Goal: Transaction & Acquisition: Purchase product/service

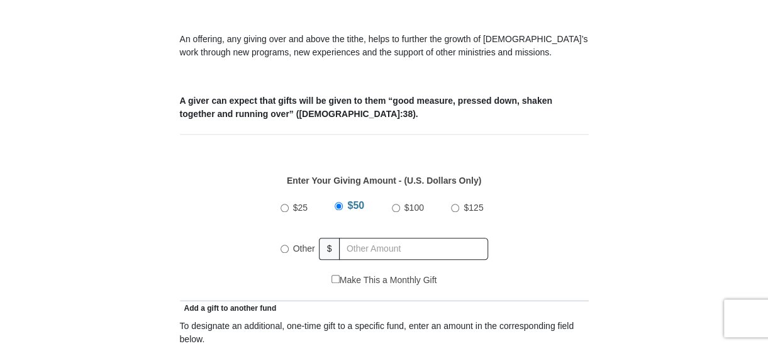
scroll to position [458, 0]
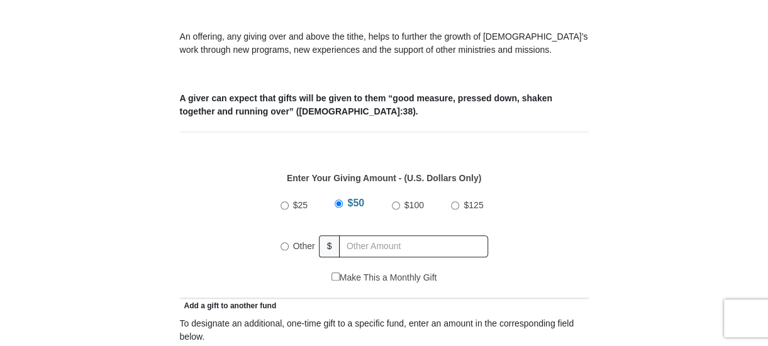
click at [394, 201] on input "$100" at bounding box center [396, 205] width 8 height 8
radio input "true"
click at [396, 199] on input "$100" at bounding box center [393, 203] width 8 height 8
click at [392, 199] on input "$100" at bounding box center [393, 203] width 8 height 8
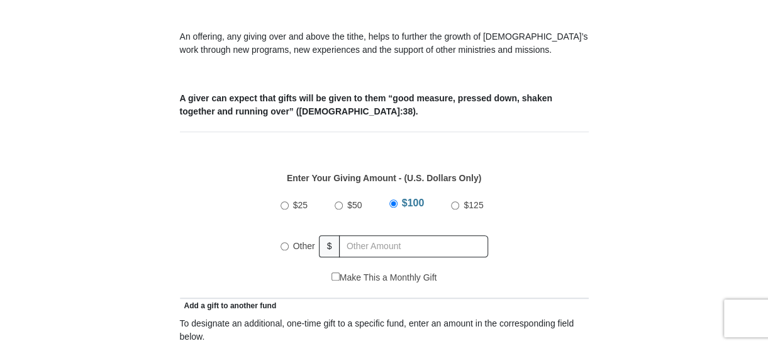
click at [282, 242] on input "Other" at bounding box center [285, 246] width 8 height 8
radio input "true"
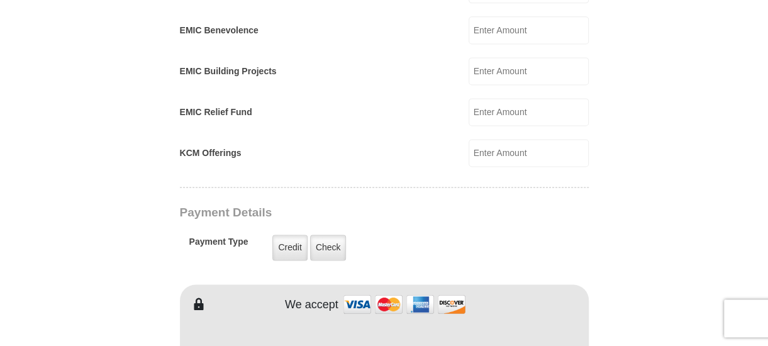
scroll to position [850, 0]
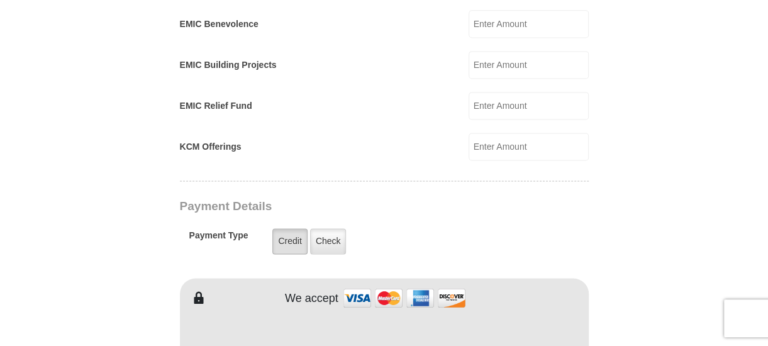
type input "75.00"
click at [291, 228] on label "Credit" at bounding box center [289, 241] width 35 height 26
click at [0, 0] on input "Credit" at bounding box center [0, 0] width 0 height 0
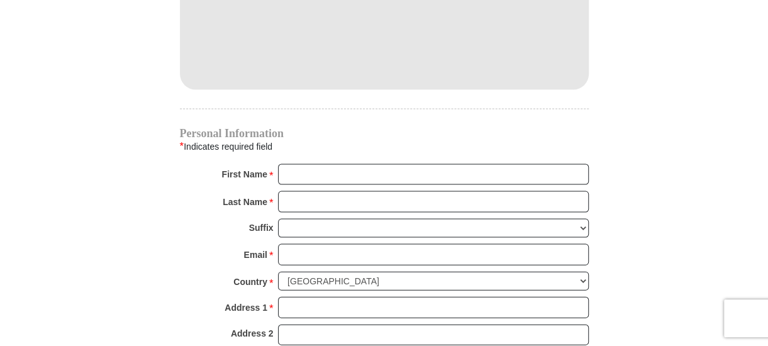
scroll to position [1178, 0]
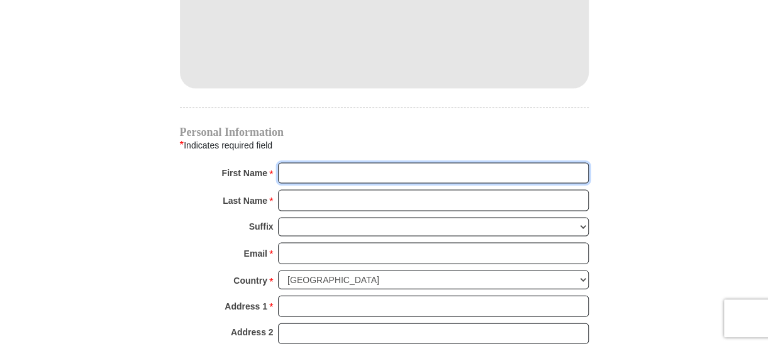
click at [294, 163] on input "First Name *" at bounding box center [433, 173] width 311 height 21
type input "joh"
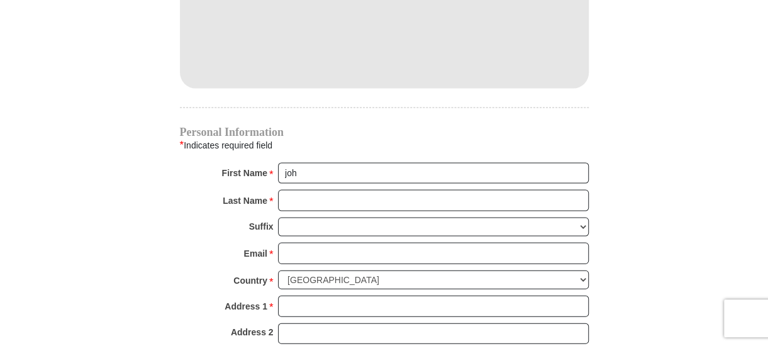
type input "333 Richmond Farm Circl"
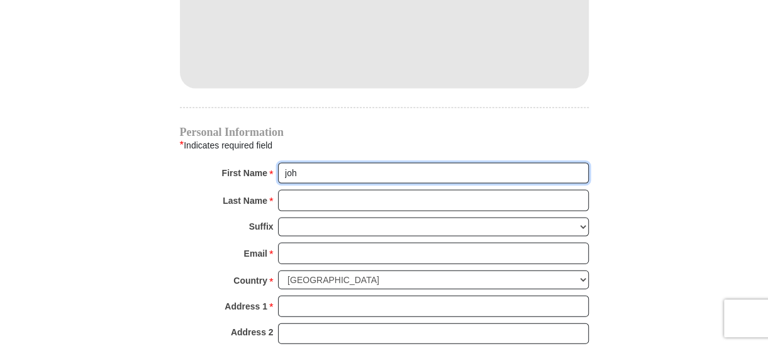
type input "JOHN"
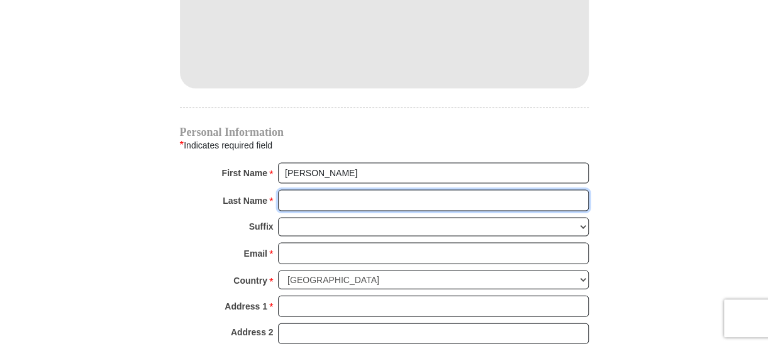
type input "JUMPER"
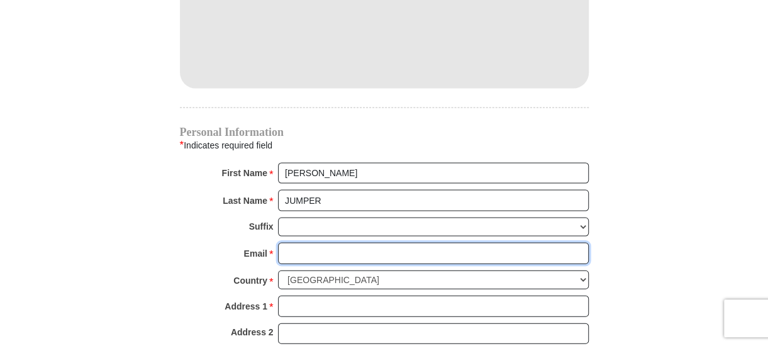
type input "keith.jumper@the-harvest.org"
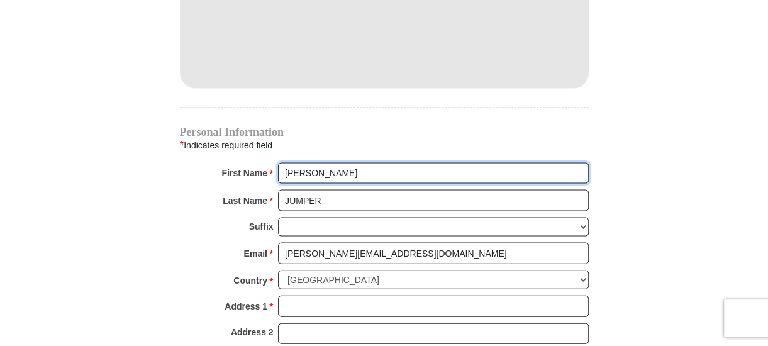
type input "333 Richmond Farm Circl"
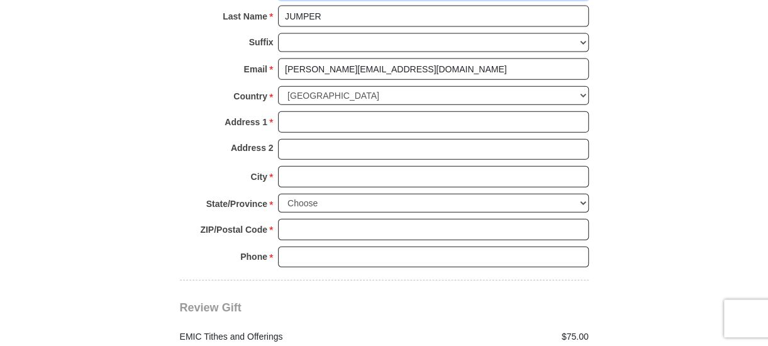
scroll to position [1308, 0]
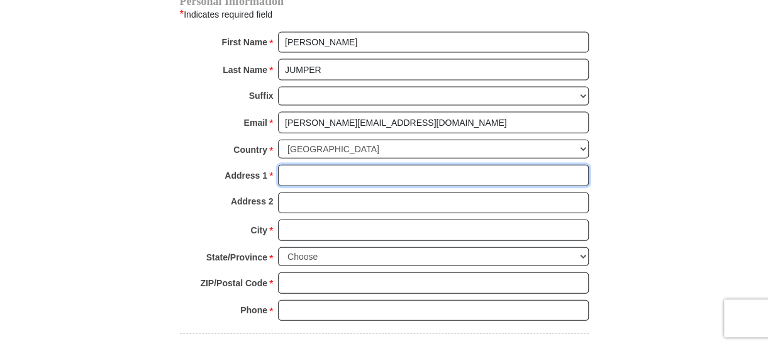
click at [291, 165] on input "Address 1 *" at bounding box center [433, 175] width 311 height 21
type input "333 Richmond Farm Circle"
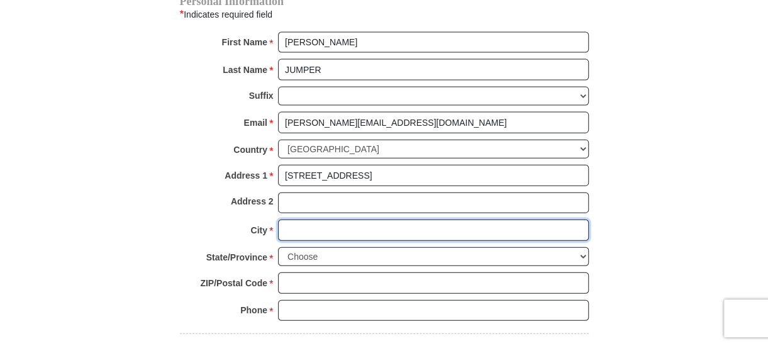
type input "Lexington"
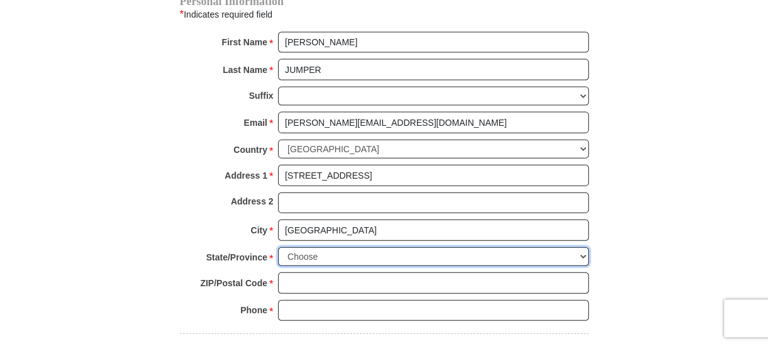
select select "SC"
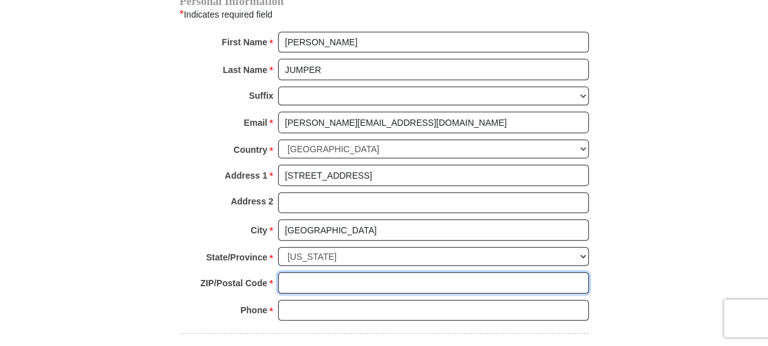
type input "29072"
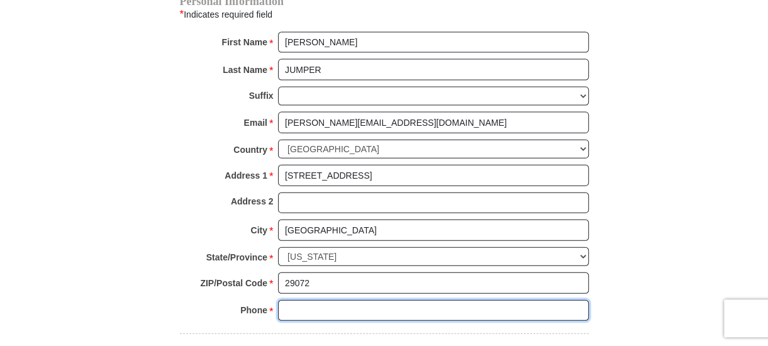
type input "8034676906"
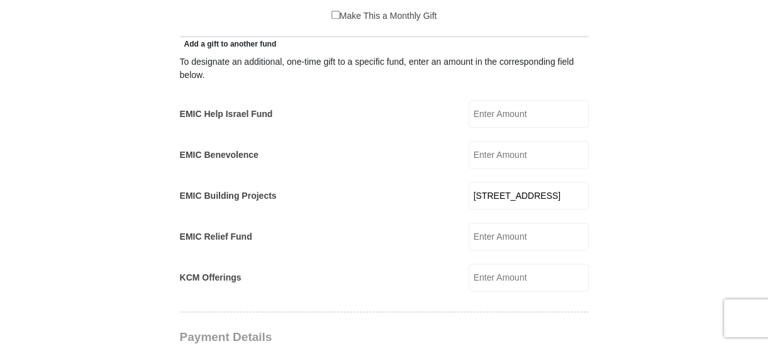
scroll to position [720, 0]
click at [566, 182] on input "333 Richmond Farm Circl" at bounding box center [529, 196] width 120 height 28
click at [338, 145] on div "EMIC Benevolence EMIC Benevolence Amount must be a valid number Make This a Mon…" at bounding box center [384, 155] width 409 height 28
click at [579, 182] on input "333 Richmond Farm Circl" at bounding box center [529, 196] width 120 height 28
type input "3"
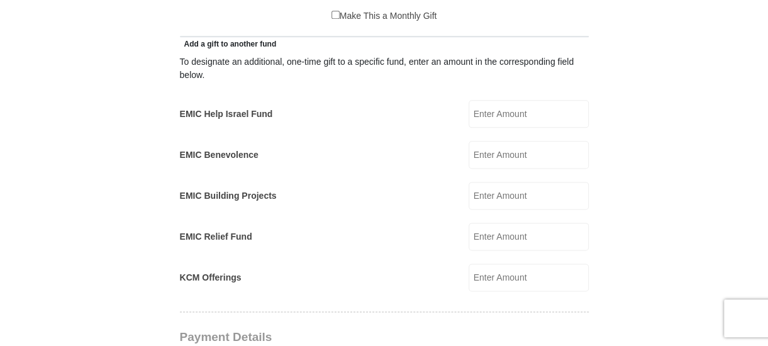
click at [352, 191] on div "EMIC Building Projects EMIC Building Projects Amount must be a valid number Mak…" at bounding box center [384, 196] width 409 height 28
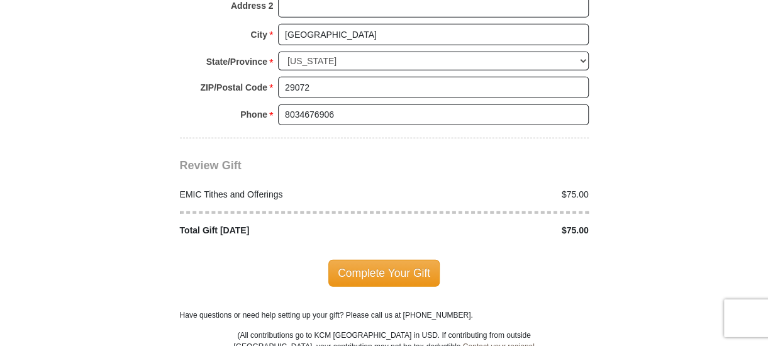
scroll to position [1505, 0]
click at [368, 259] on span "Complete Your Gift" at bounding box center [383, 272] width 111 height 26
